Goal: Use online tool/utility: Utilize a website feature to perform a specific function

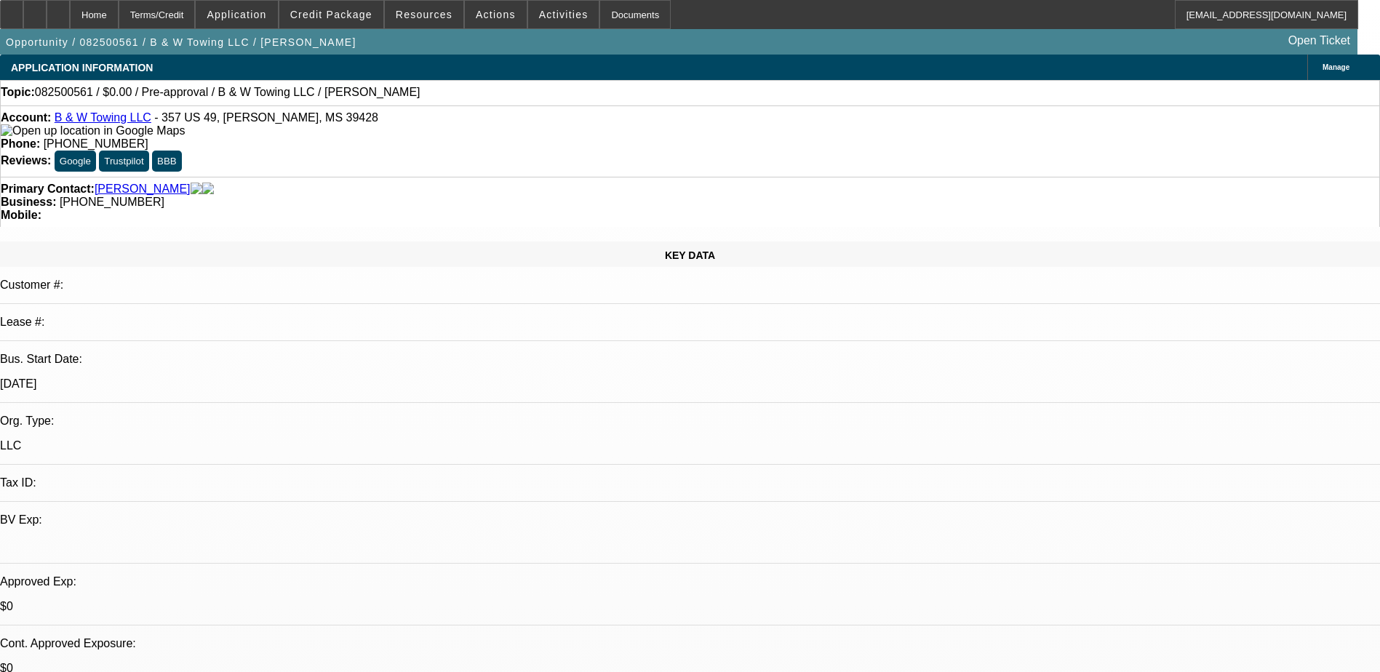
select select "0"
select select "2"
select select "0.1"
select select "4"
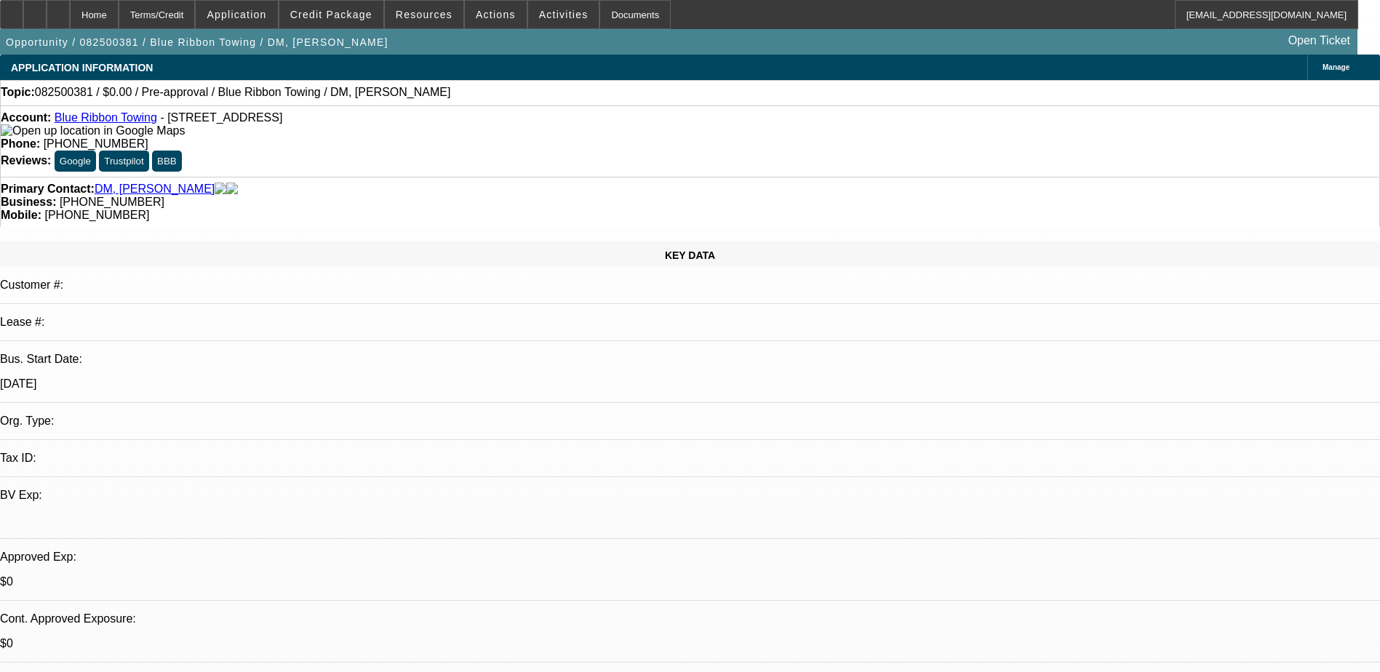
select select "0"
select select "2"
select select "0.1"
select select "4"
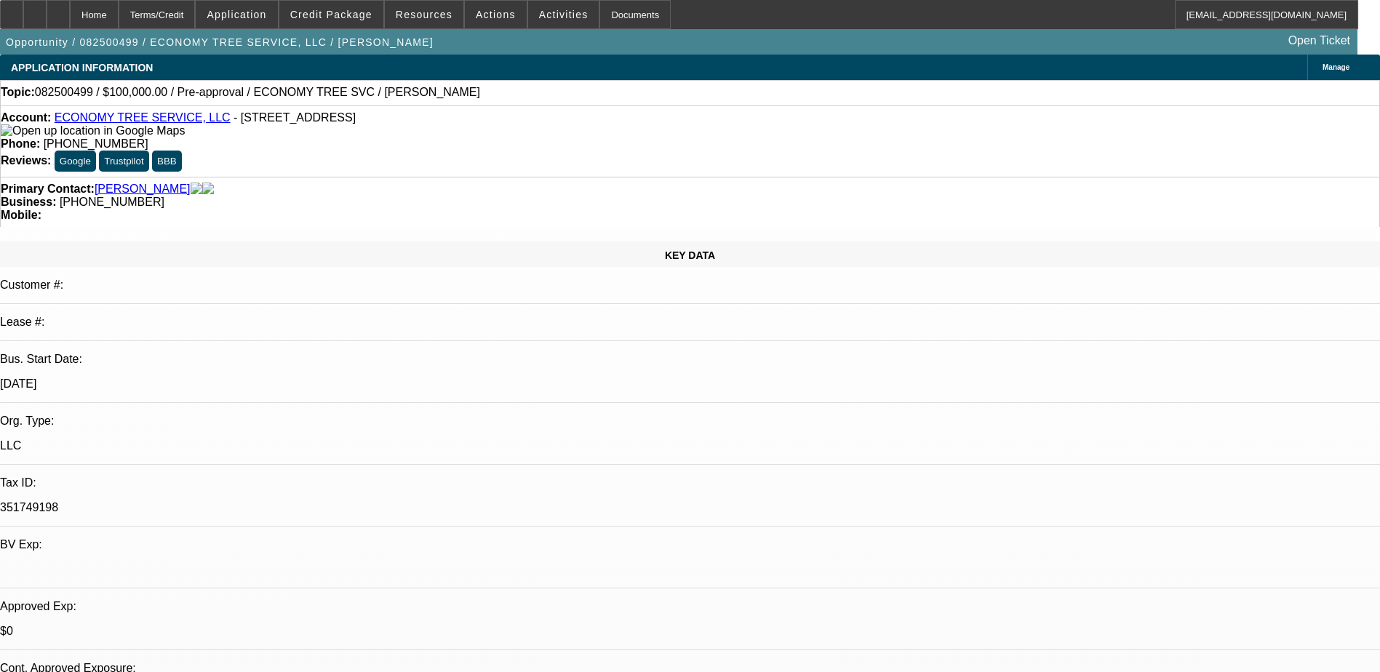
select select "0"
select select "2"
select select "0.1"
select select "4"
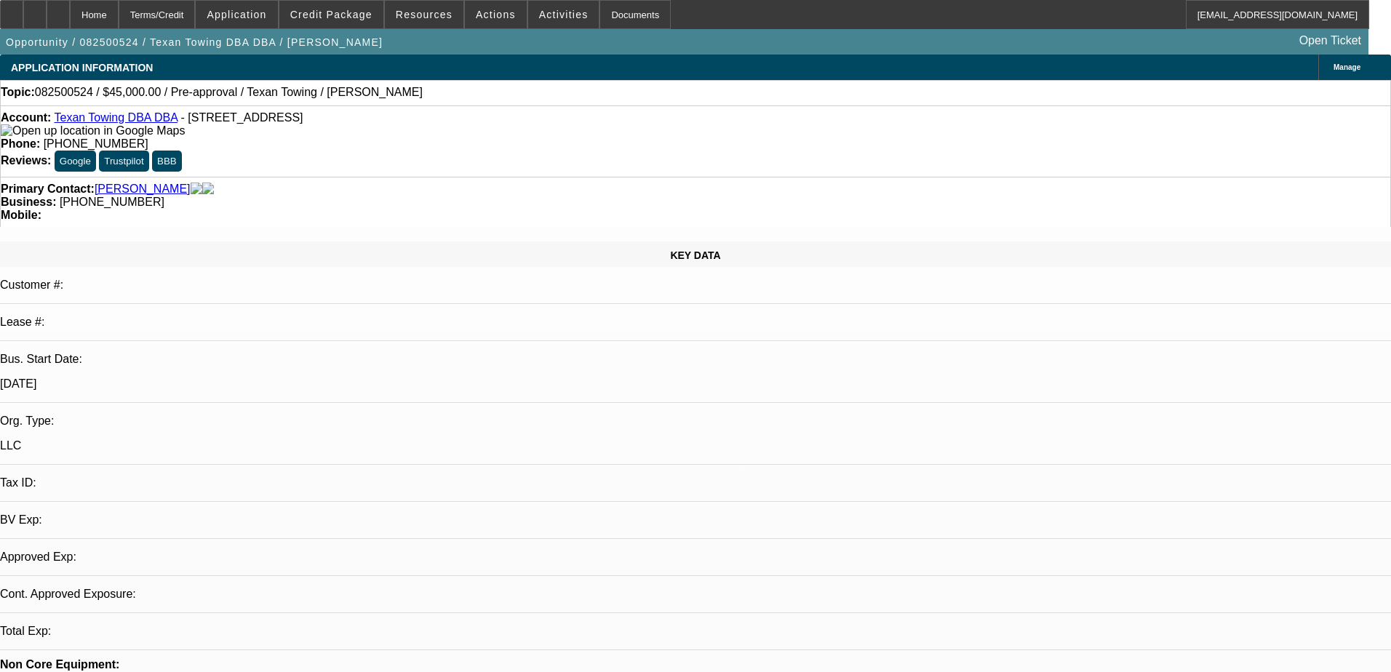
select select "0"
select select "2"
select select "0.1"
select select "4"
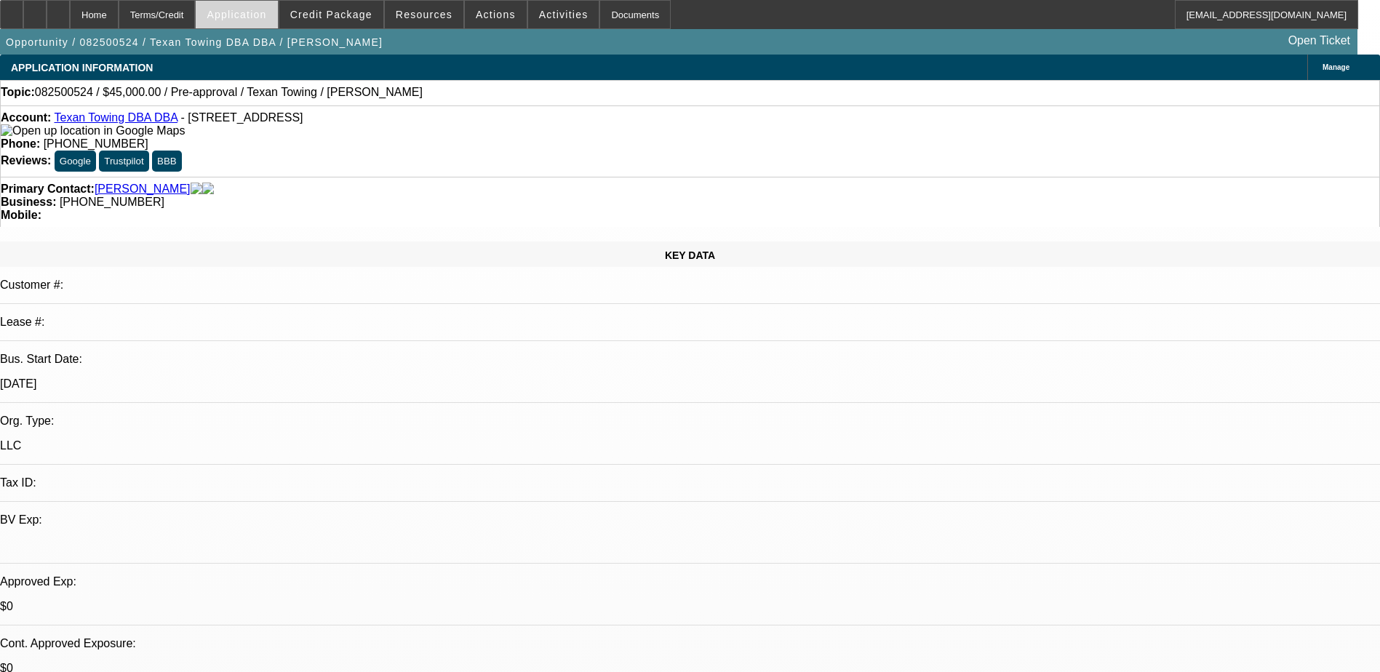
click at [263, 15] on span "Application" at bounding box center [237, 15] width 60 height 12
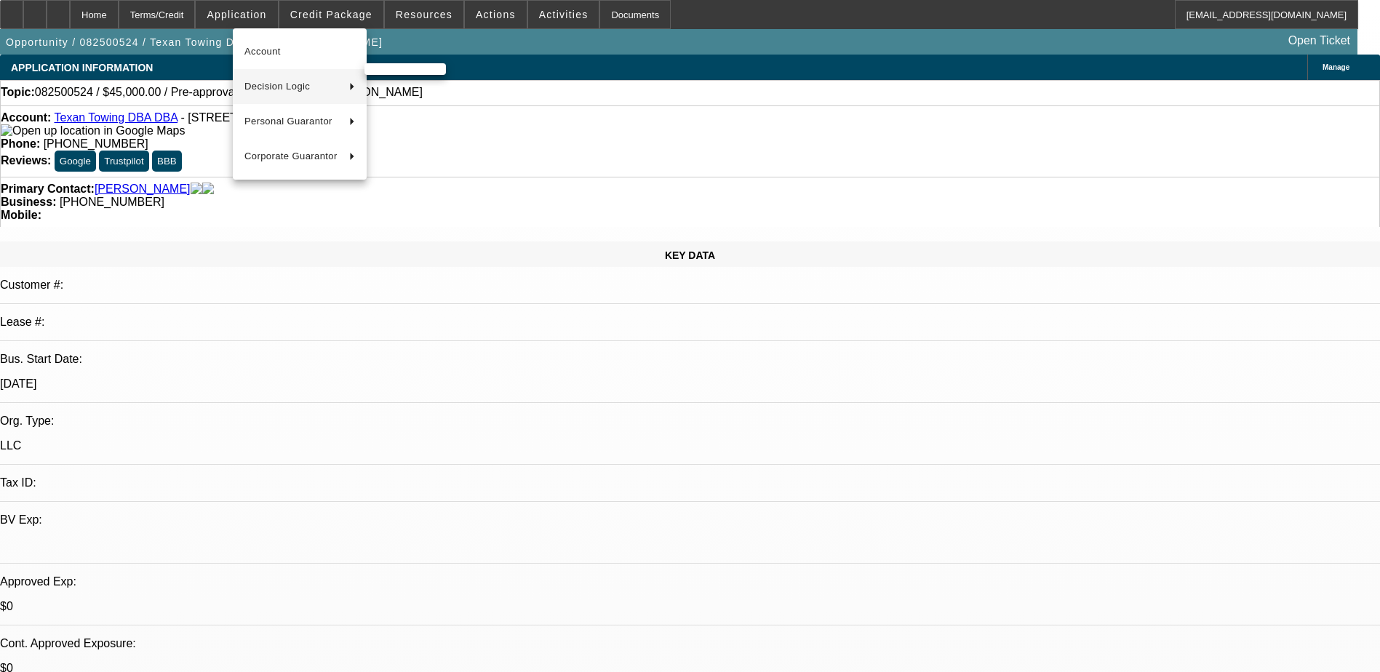
click at [282, 90] on span "Decision Logic" at bounding box center [290, 86] width 93 height 17
click at [407, 86] on span "Texan Towing (Account)" at bounding box center [429, 86] width 107 height 17
